Goal: Check status

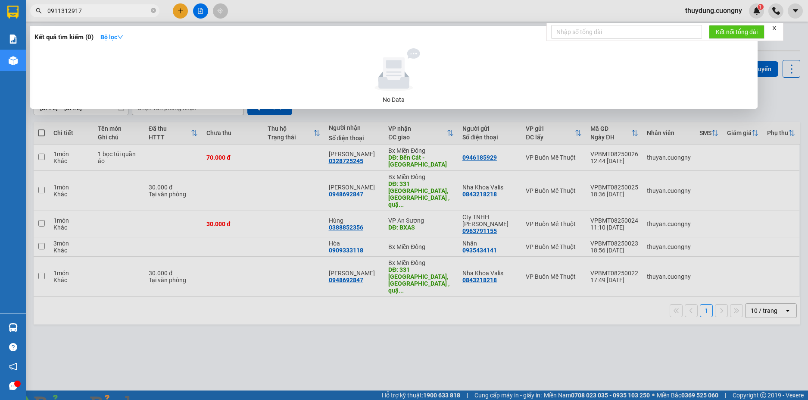
type input "0911312917"
click at [159, 399] on img at bounding box center [155, 404] width 5 height 5
click at [776, 28] on icon "close" at bounding box center [775, 28] width 4 height 4
click at [609, 355] on div at bounding box center [404, 200] width 808 height 400
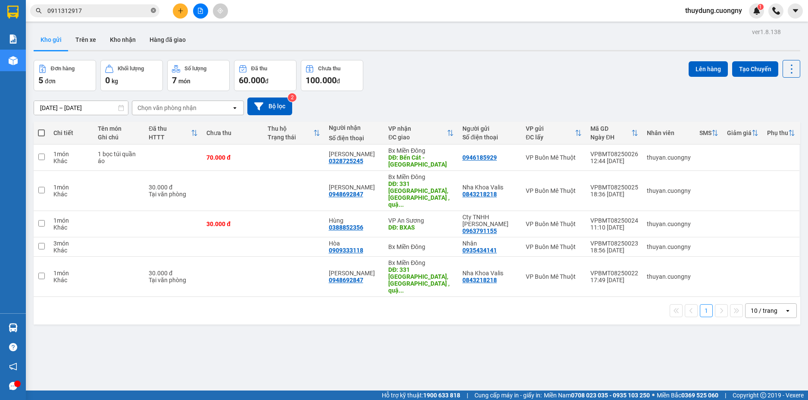
click at [154, 12] on icon "close-circle" at bounding box center [153, 10] width 5 height 5
click at [117, 10] on input "text" at bounding box center [98, 10] width 102 height 9
paste input "0948449262"
type input "0948449262"
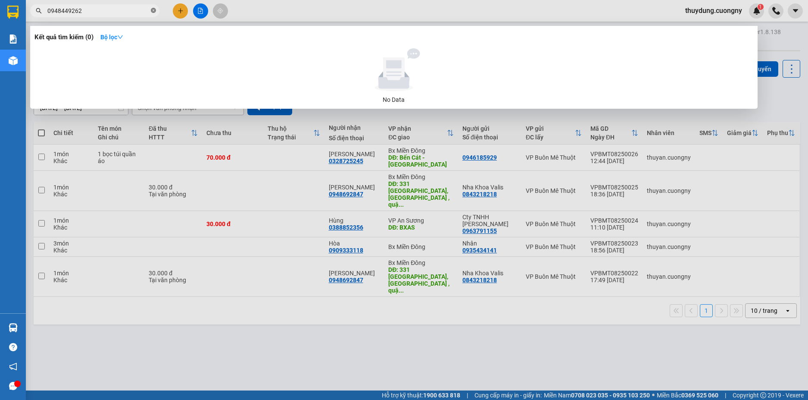
click at [153, 11] on icon "close-circle" at bounding box center [153, 10] width 5 height 5
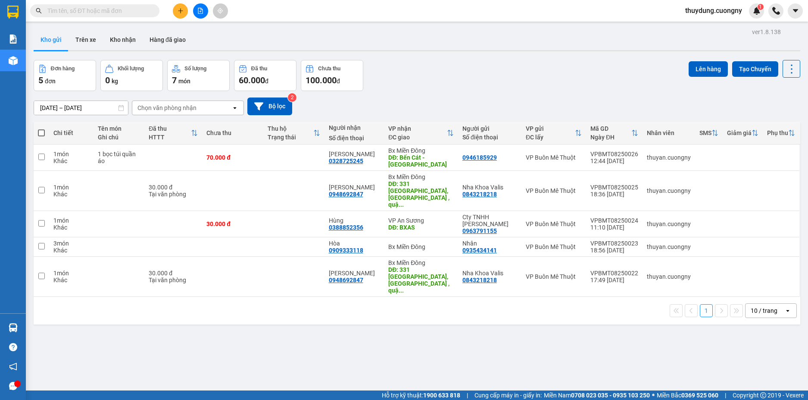
click at [175, 337] on div "ver 1.8.138 Kho gửi Trên xe Kho nhận Hàng đã giao Đơn hàng 5 đơn Khối lượng 0 k…" at bounding box center [417, 226] width 774 height 400
